Goal: Task Accomplishment & Management: Use online tool/utility

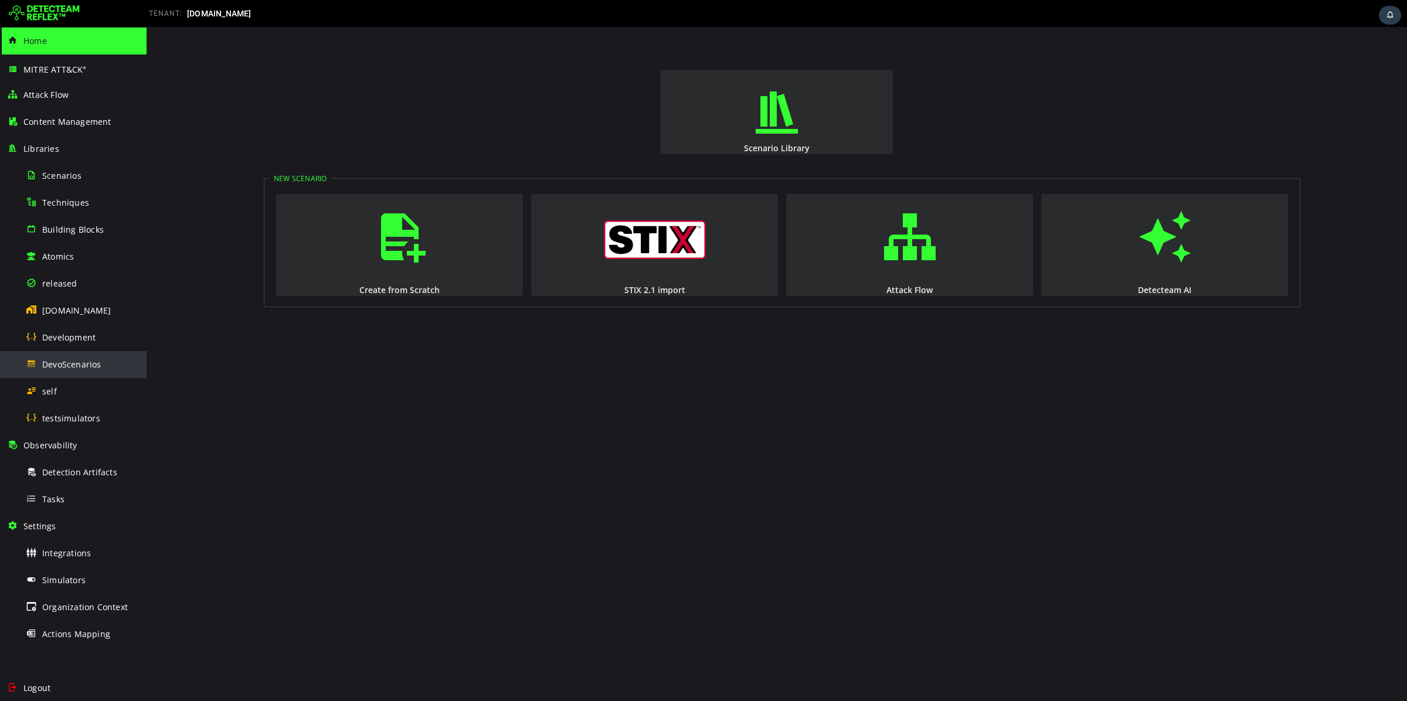
click at [80, 366] on span "DevoScenarios" at bounding box center [71, 364] width 59 height 11
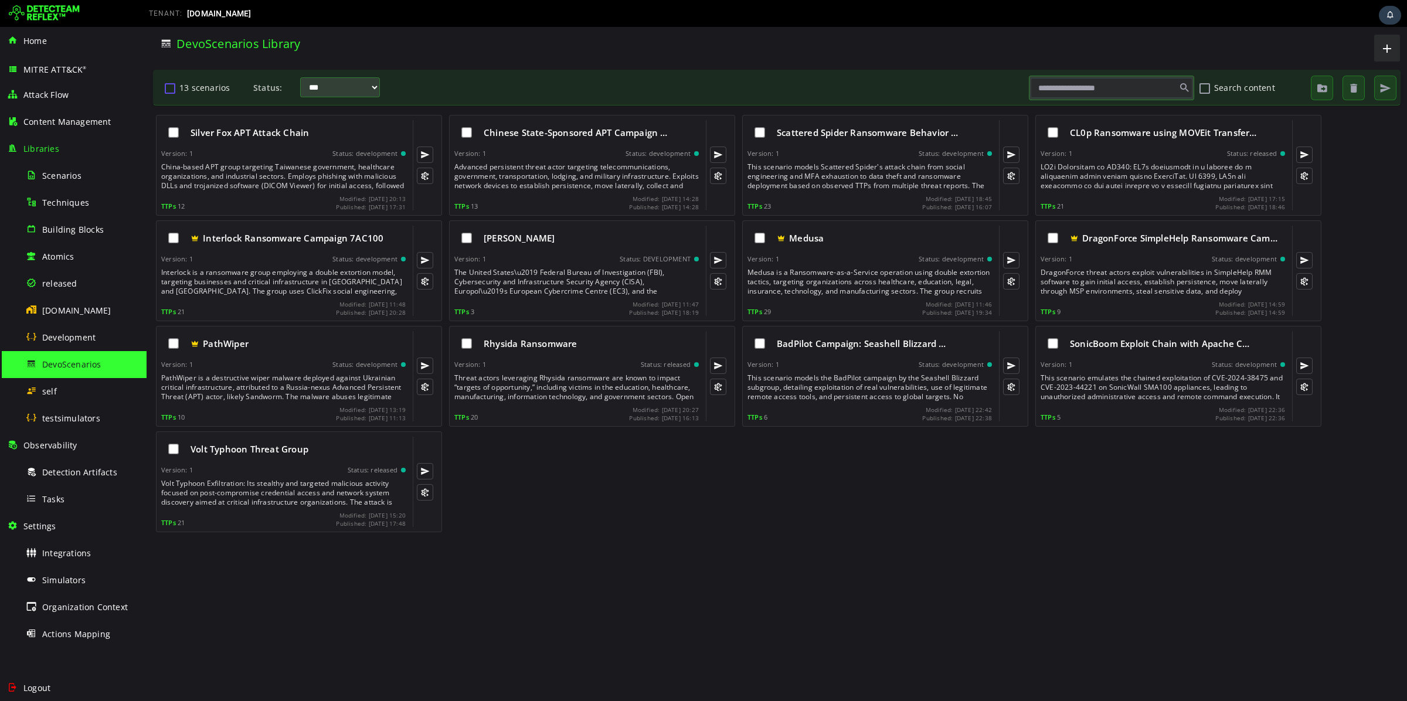
click at [168, 87] on button "13 scenarios" at bounding box center [170, 88] width 14 height 20
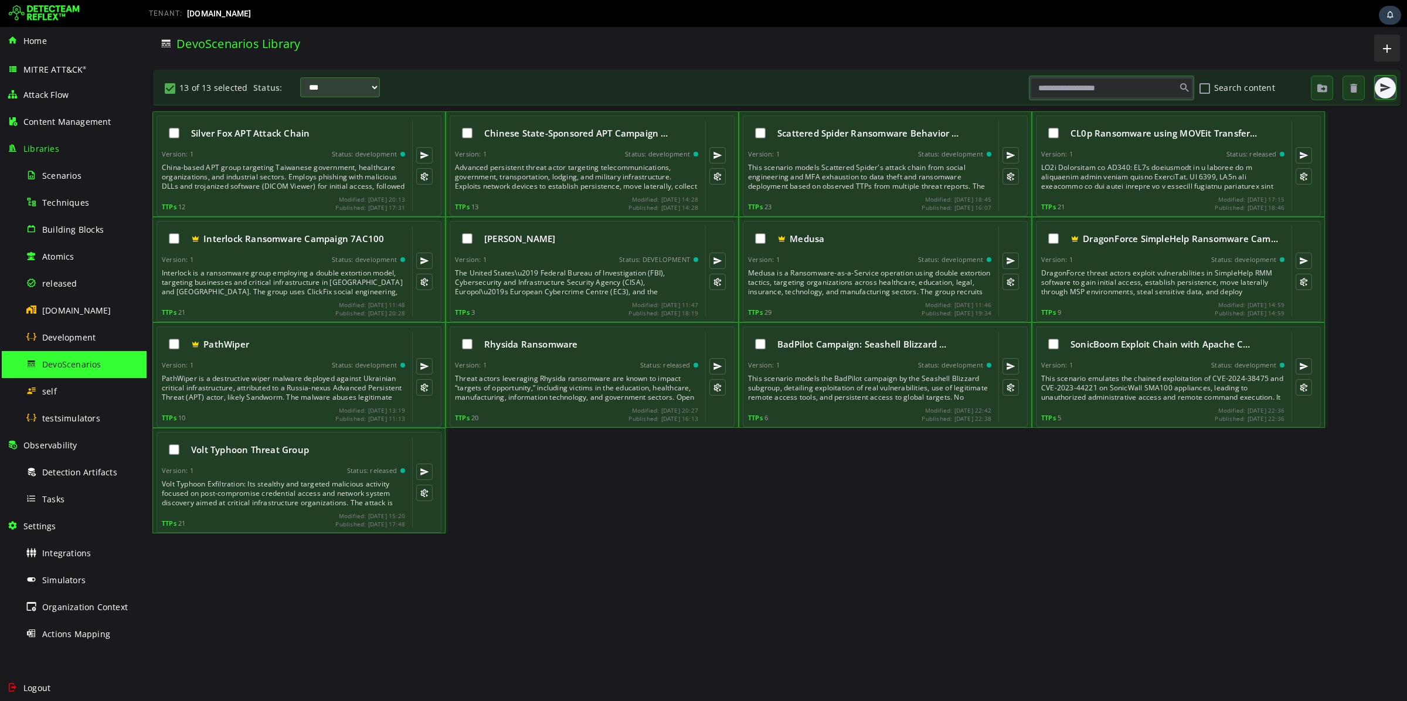
click at [1384, 93] on span "button" at bounding box center [1386, 88] width 12 height 12
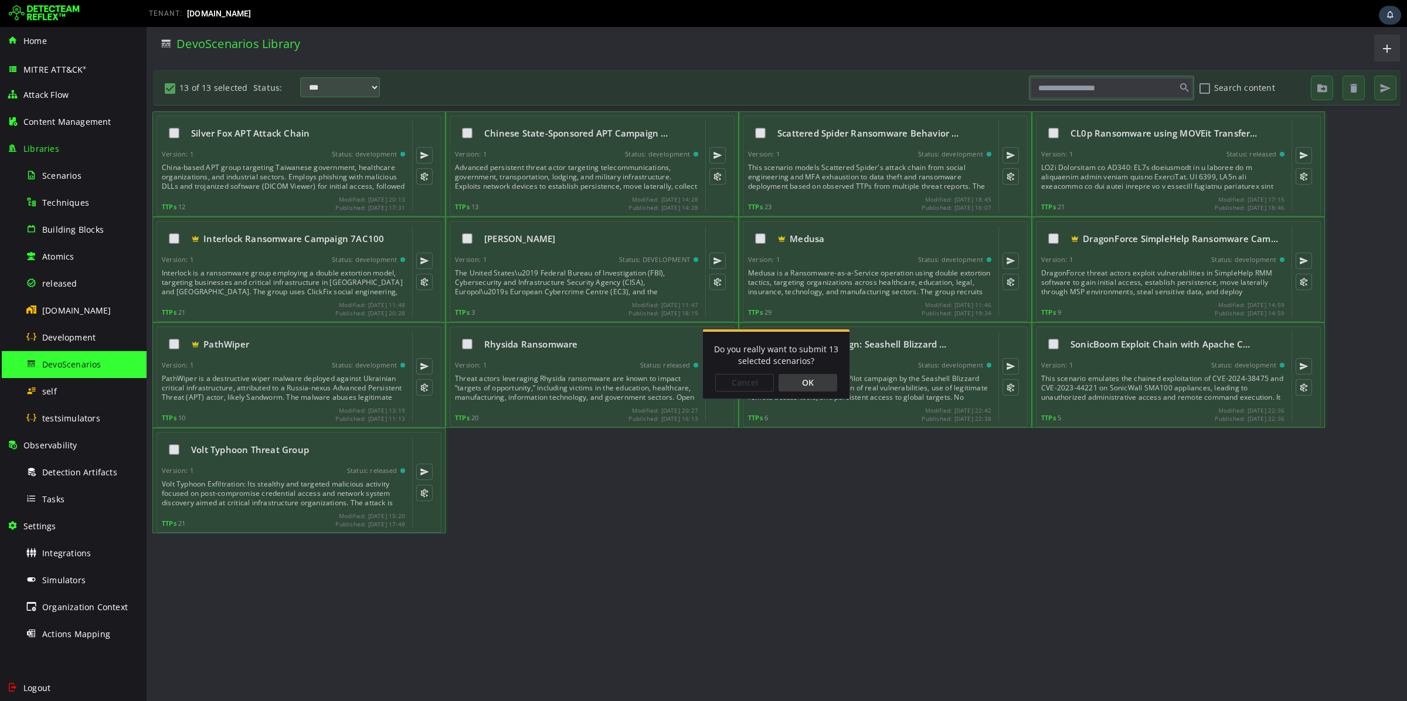
click at [793, 376] on div "OK" at bounding box center [808, 383] width 59 height 18
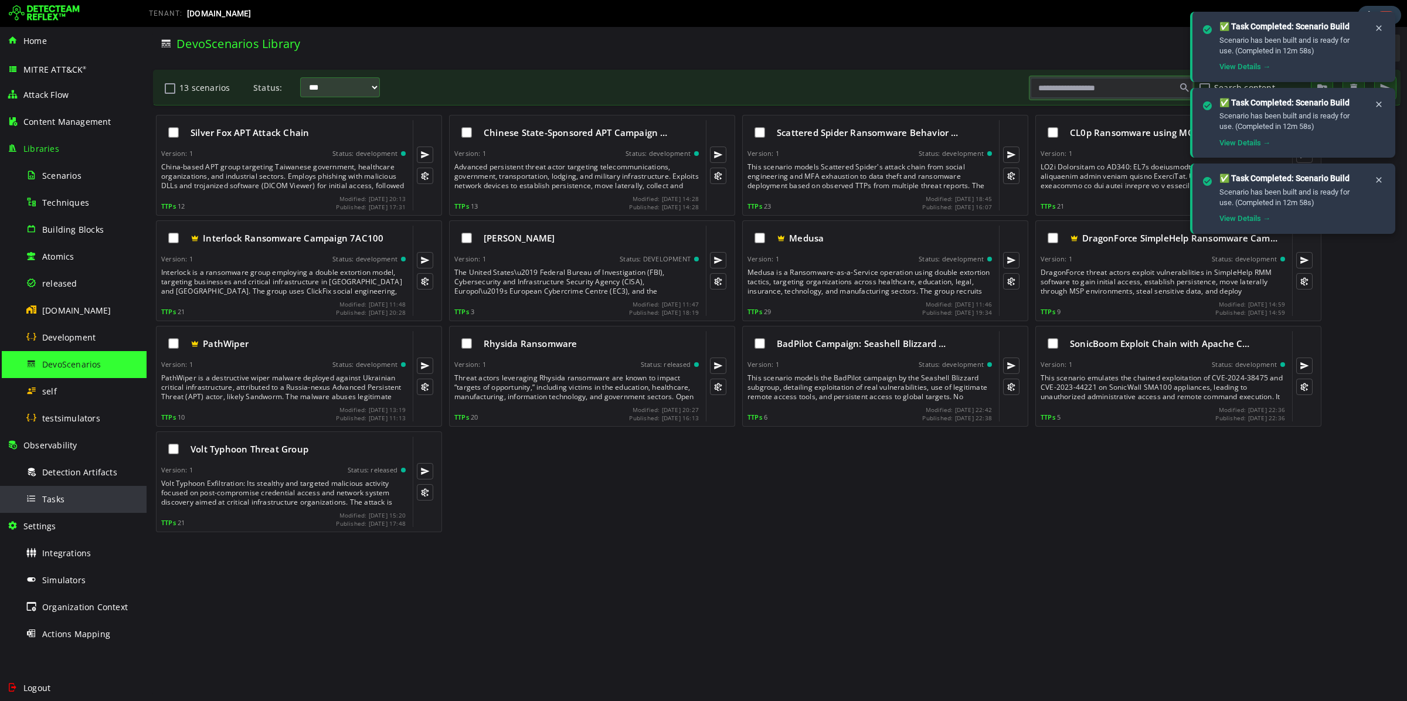
click at [70, 497] on div "Tasks" at bounding box center [83, 499] width 114 height 26
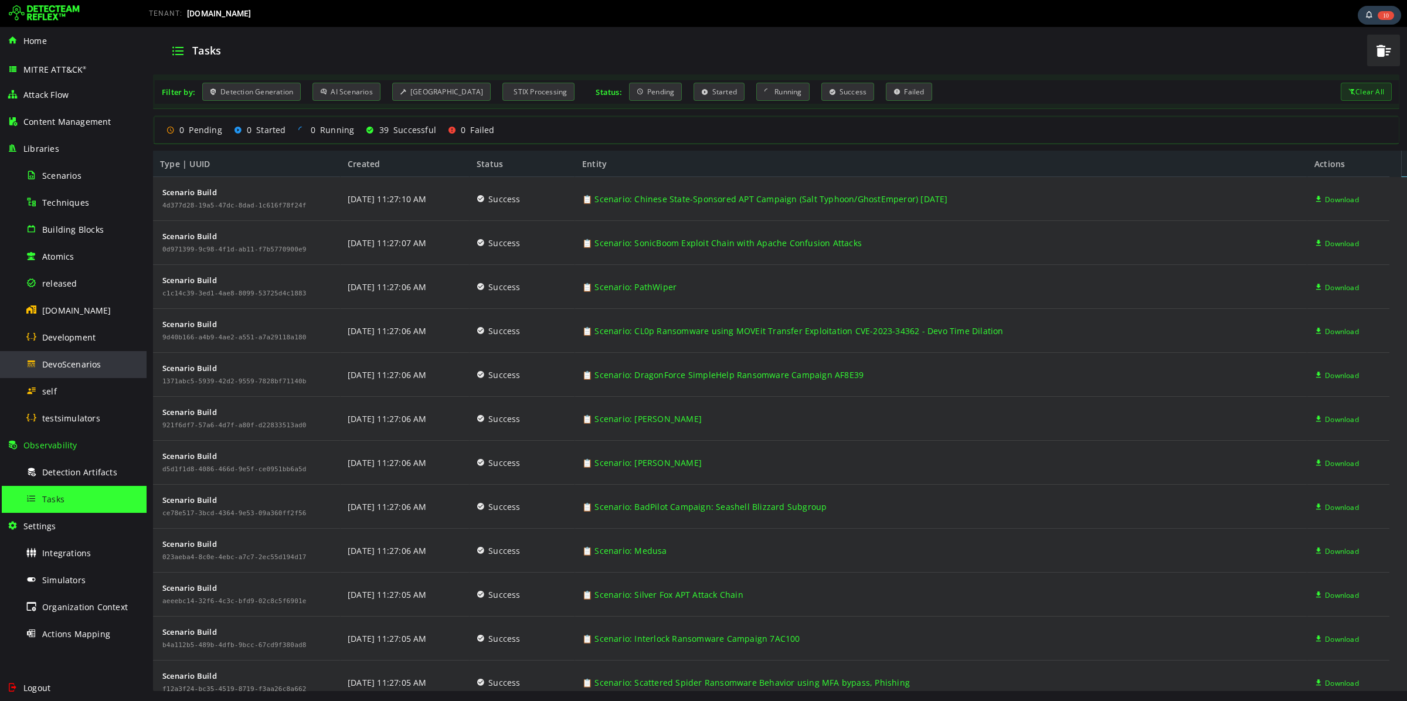
click at [74, 371] on div "DevoScenarios" at bounding box center [83, 364] width 114 height 26
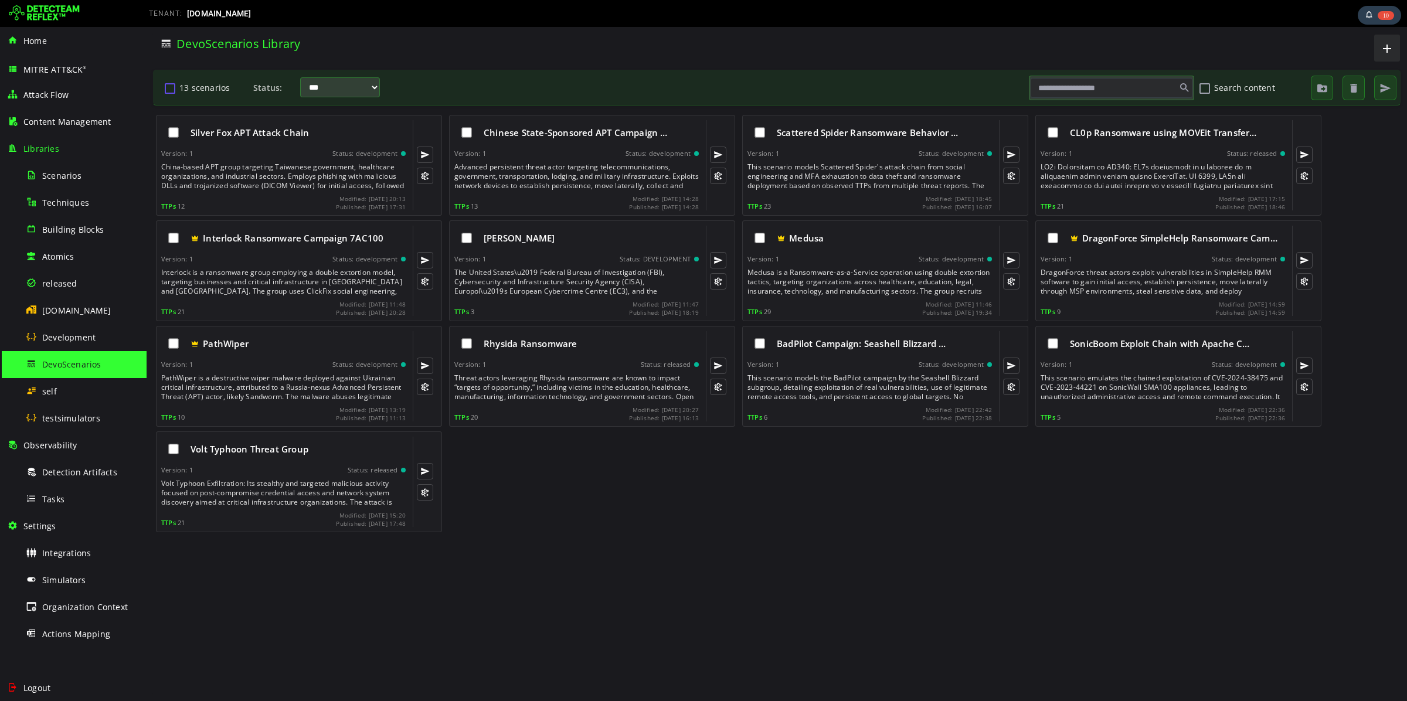
click at [171, 90] on button "13 scenarios" at bounding box center [170, 88] width 14 height 20
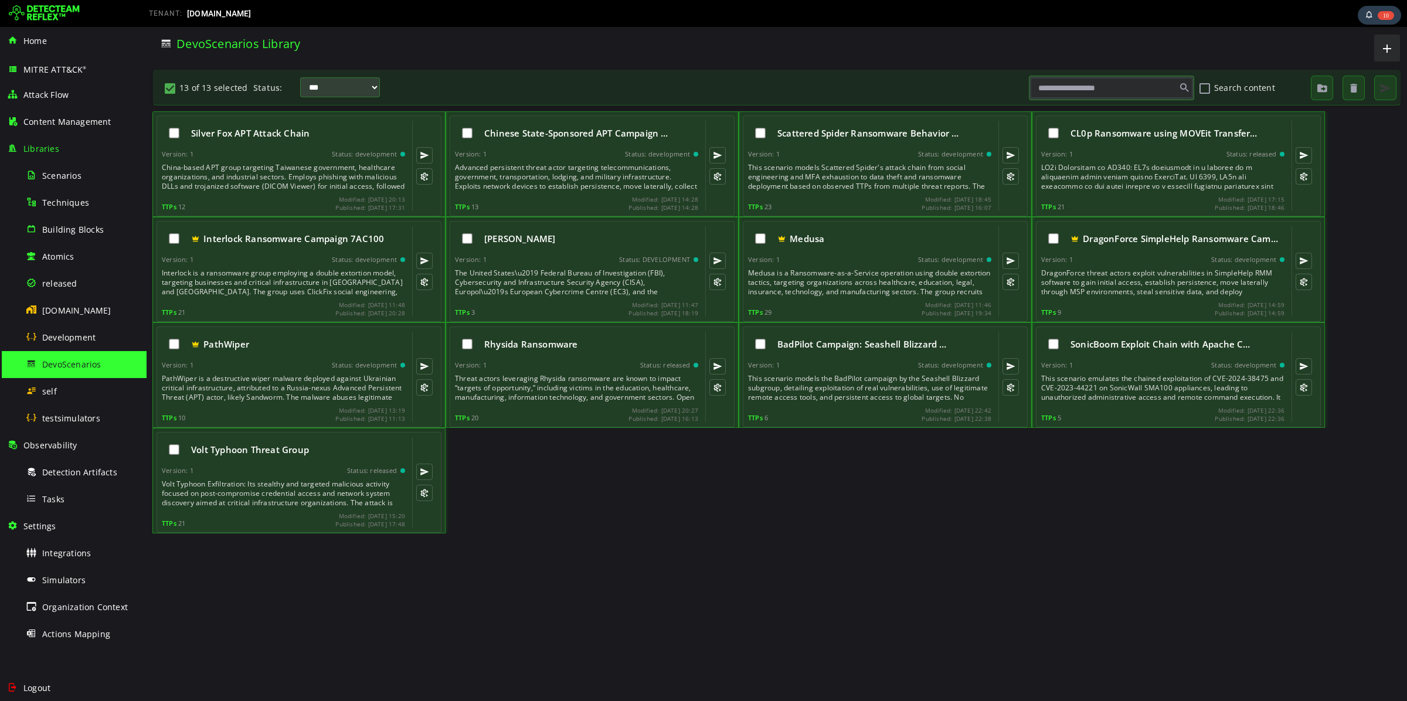
click at [1394, 91] on button "button" at bounding box center [1385, 88] width 21 height 21
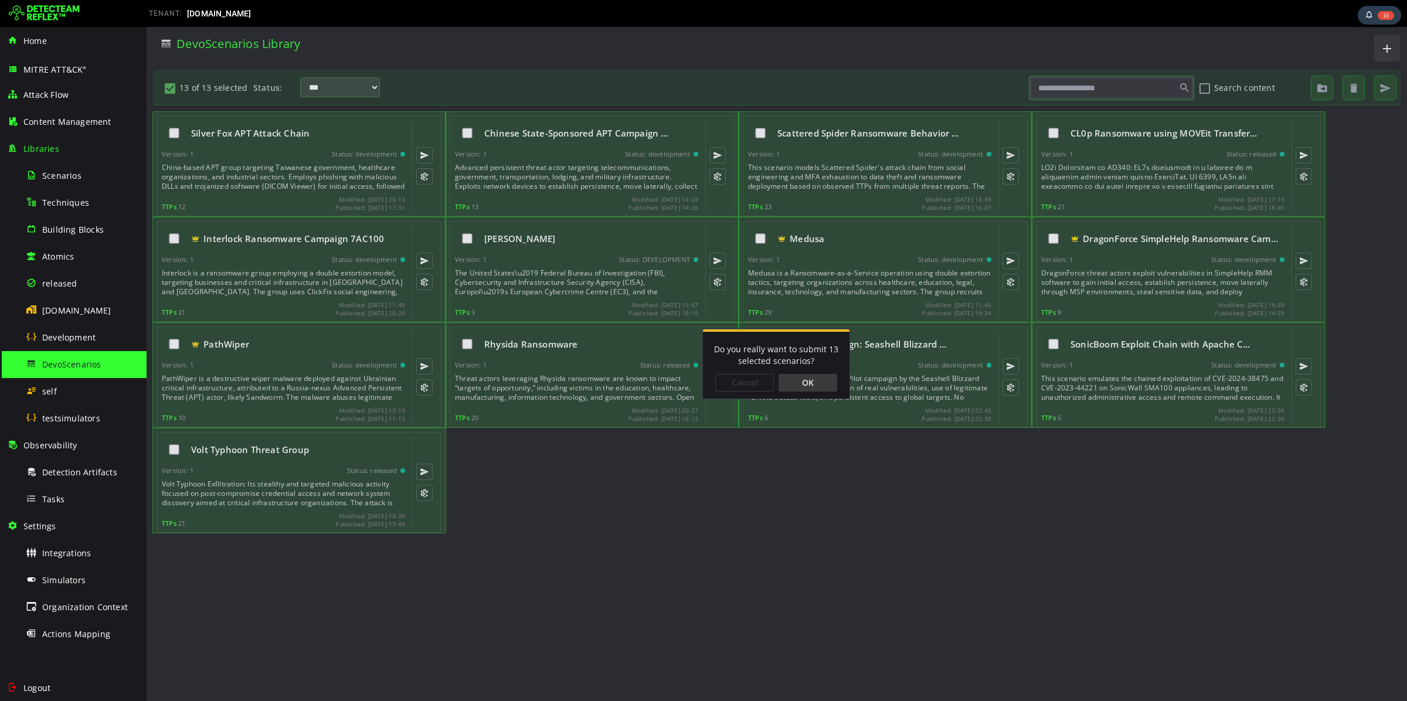
click at [800, 382] on div "OK" at bounding box center [808, 383] width 59 height 18
